Goal: Check status

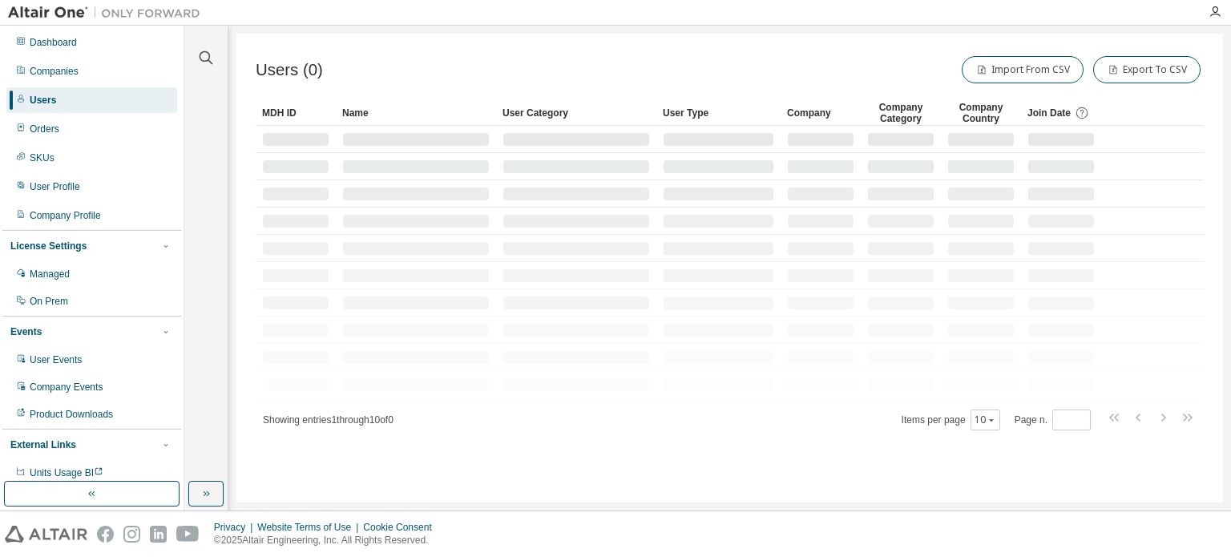
drag, startPoint x: 0, startPoint y: 0, endPoint x: 437, endPoint y: 171, distance: 469.2
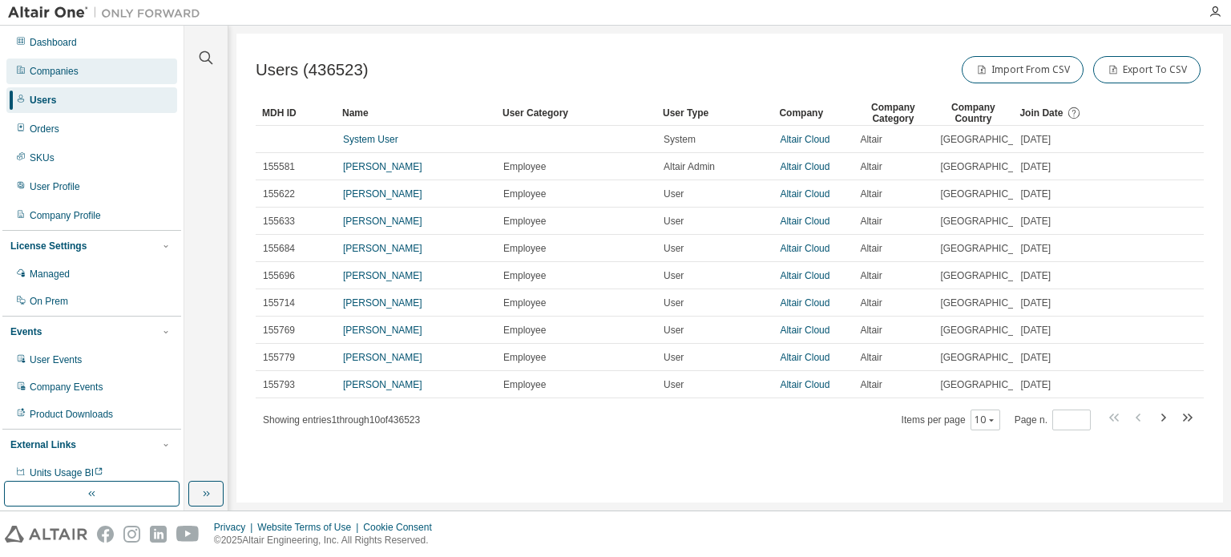
click at [75, 75] on div "Companies" at bounding box center [54, 71] width 49 height 13
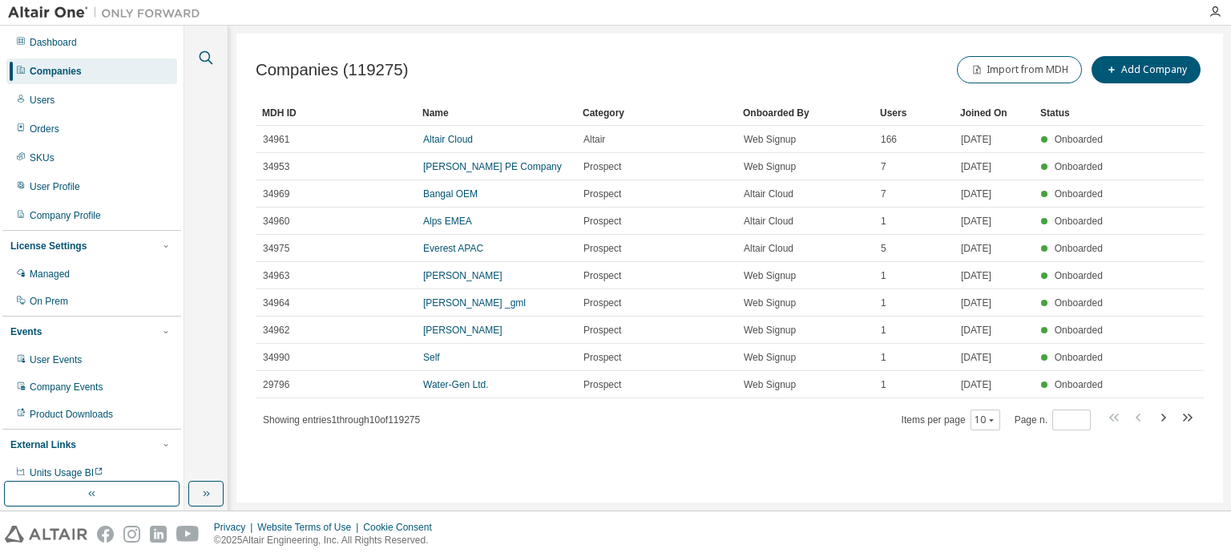
click at [200, 55] on icon "button" at bounding box center [207, 58] width 14 height 14
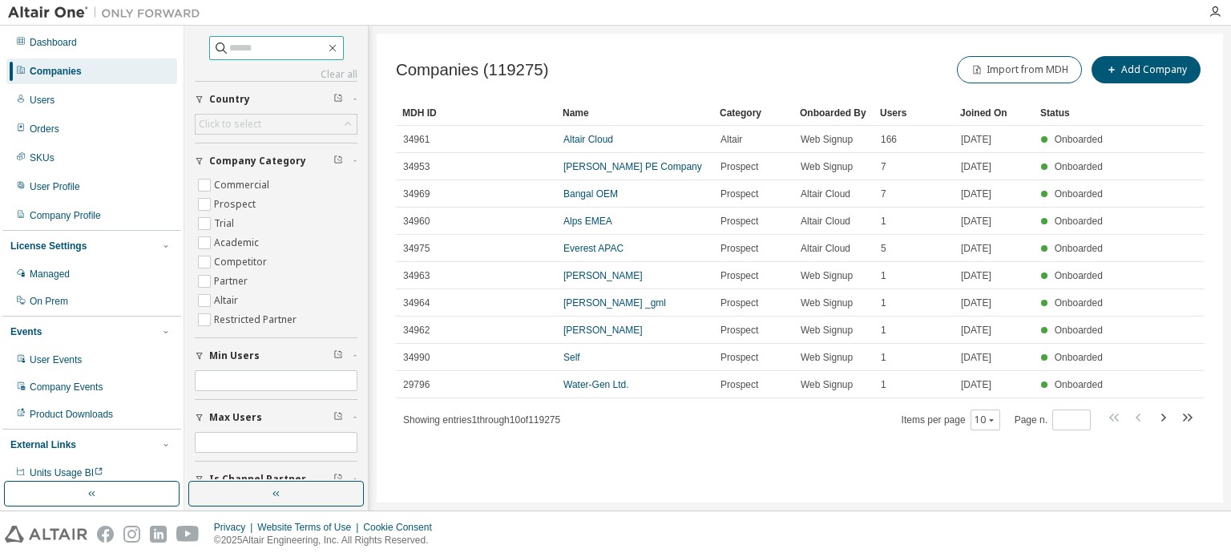
click at [288, 54] on input "text" at bounding box center [277, 48] width 96 height 16
type input "*****"
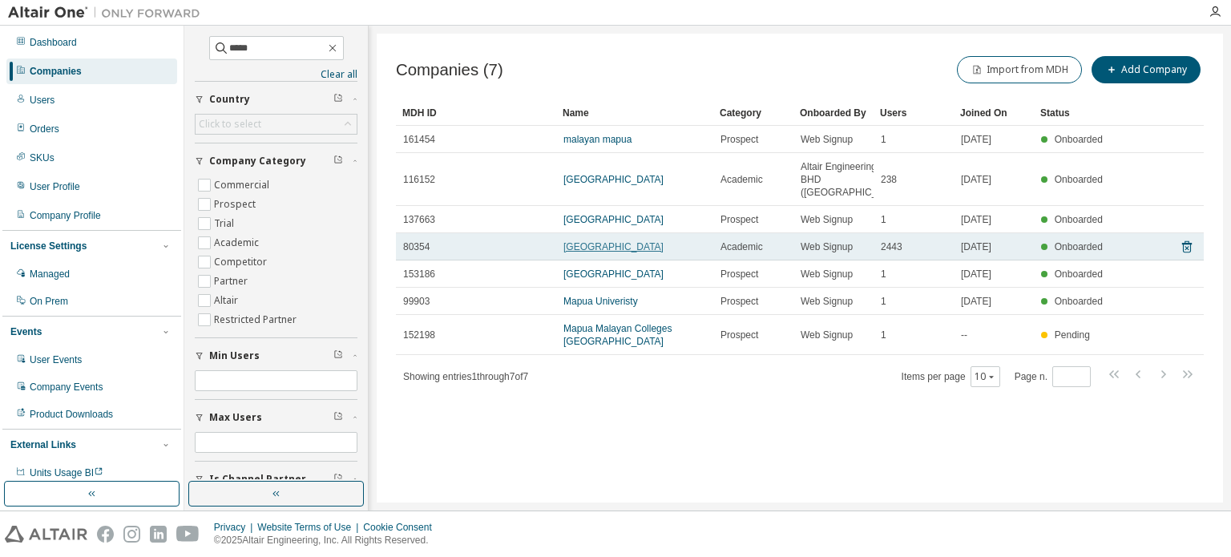
click at [606, 252] on link "[GEOGRAPHIC_DATA]" at bounding box center [613, 246] width 100 height 11
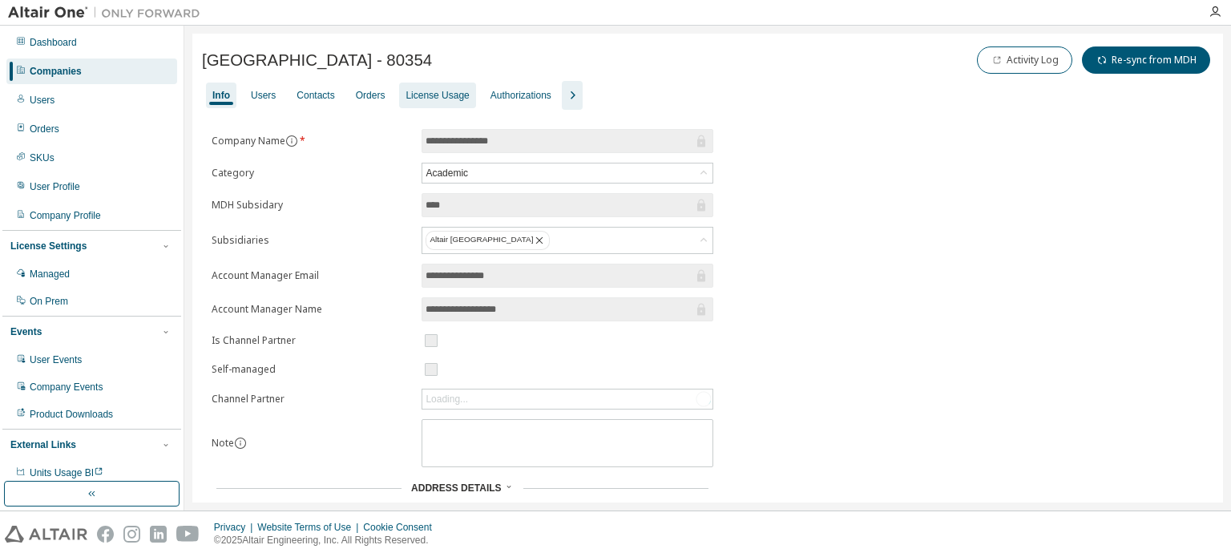
click at [437, 102] on div "License Usage" at bounding box center [437, 96] width 76 height 26
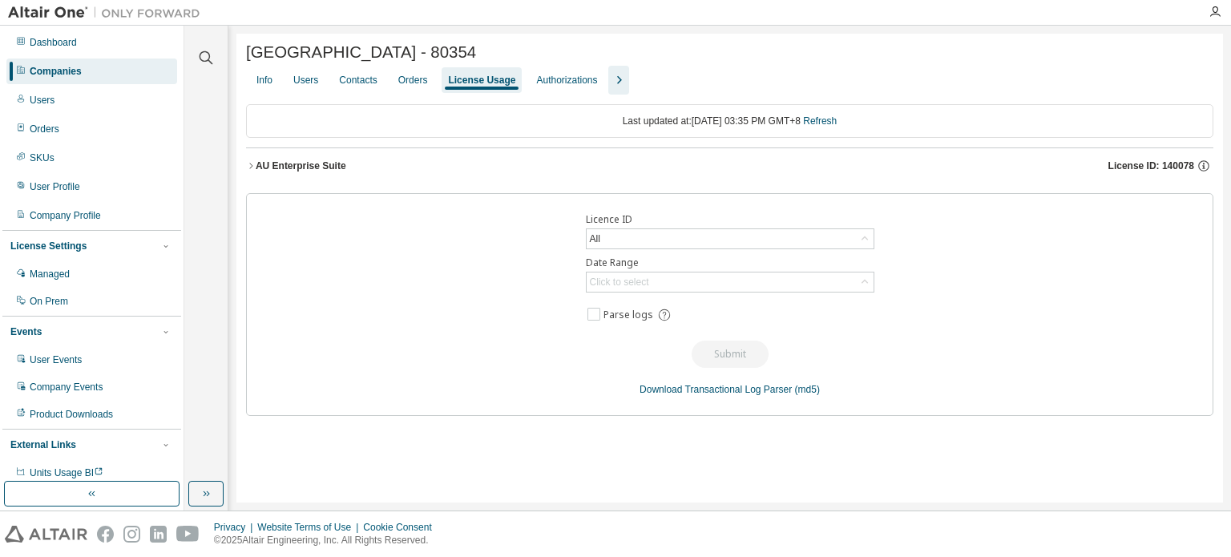
click at [253, 171] on icon "button" at bounding box center [251, 166] width 10 height 10
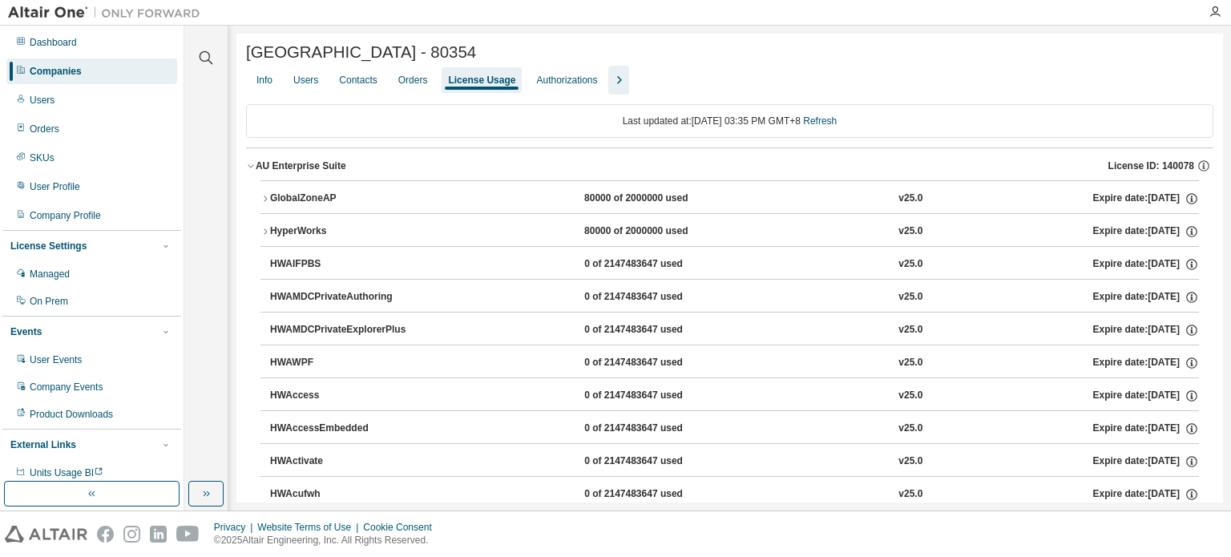
click at [264, 227] on button "HyperWorks 80000 of 2000000 used v25.0 Expire date: [DATE]" at bounding box center [729, 231] width 938 height 35
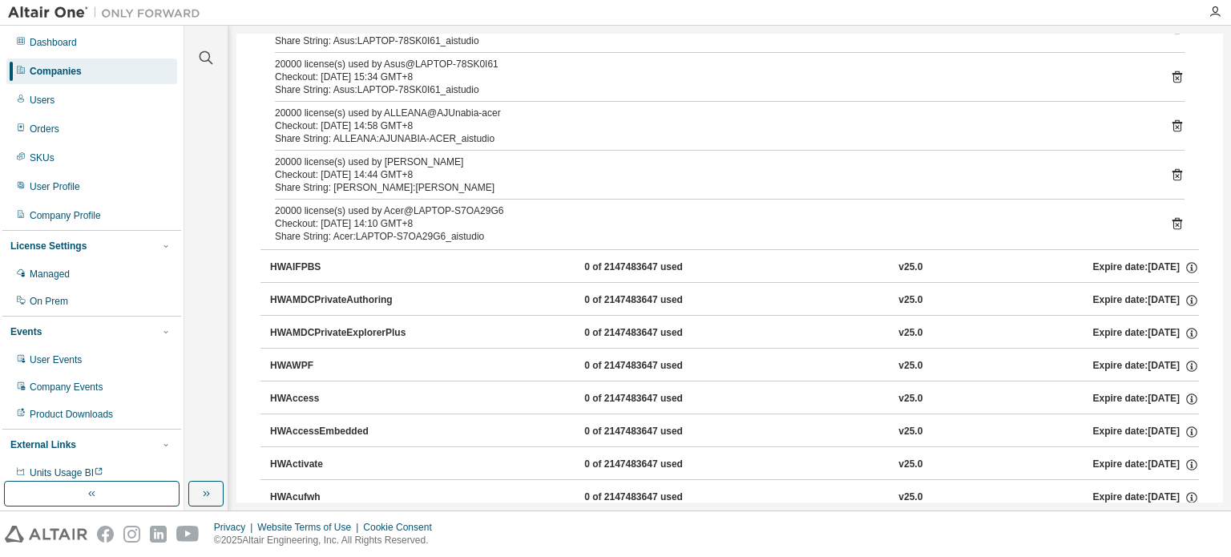
scroll to position [240, 0]
